Goal: Communication & Community: Answer question/provide support

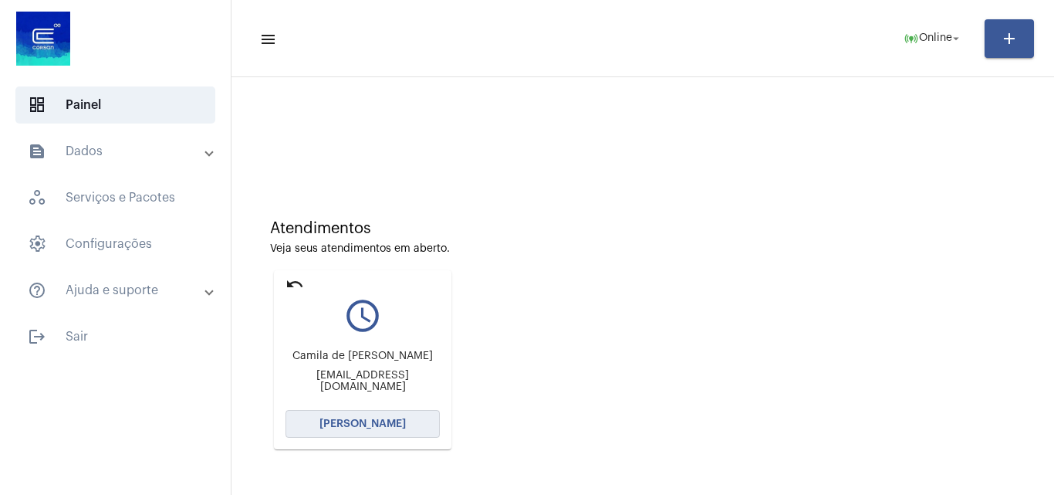
click at [381, 424] on span "[PERSON_NAME]" at bounding box center [362, 423] width 86 height 11
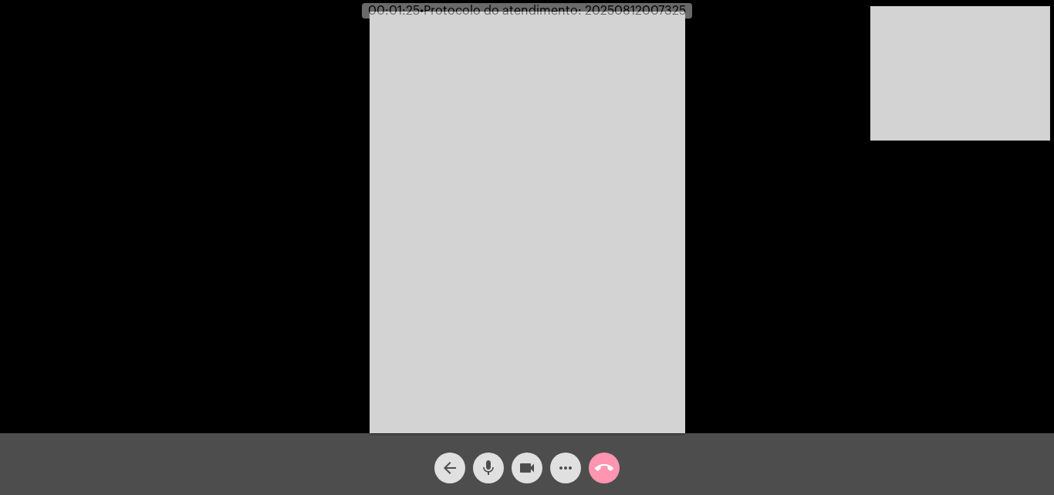
click at [498, 461] on button "mic" at bounding box center [488, 467] width 31 height 31
click at [522, 458] on mat-icon "videocam" at bounding box center [527, 467] width 19 height 19
click at [530, 454] on span "videocam_off" at bounding box center [527, 467] width 19 height 31
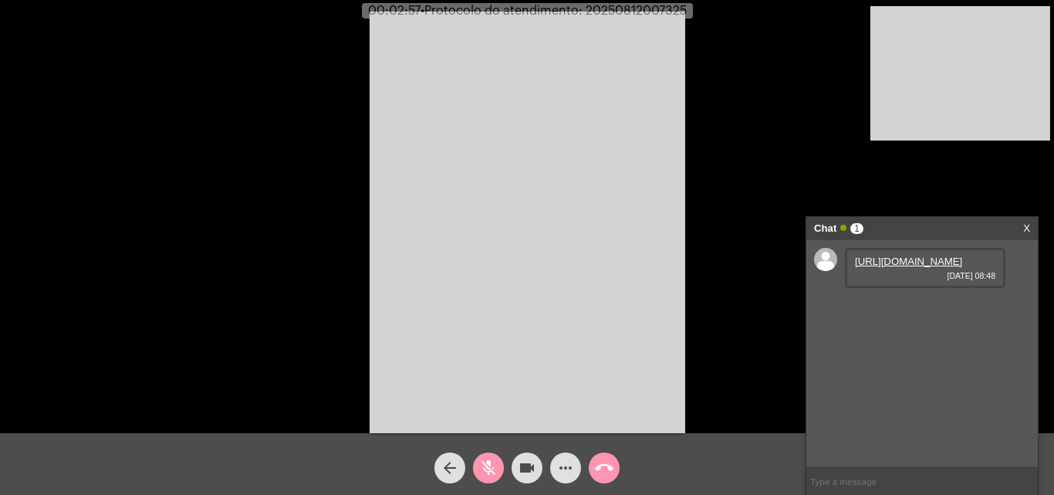
click at [930, 267] on link "[URL][DOMAIN_NAME]" at bounding box center [908, 261] width 107 height 12
click at [488, 470] on mat-icon "mic_off" at bounding box center [488, 467] width 19 height 19
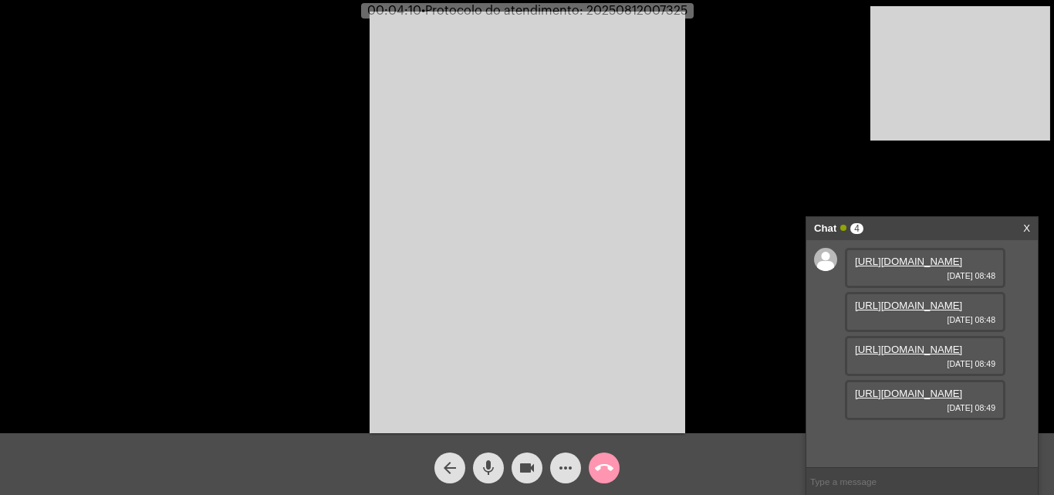
scroll to position [92, 0]
click at [937, 356] on div "[URL][DOMAIN_NAME] [DATE] 08:49" at bounding box center [925, 356] width 160 height 40
click at [912, 354] on link "[URL][DOMAIN_NAME]" at bounding box center [908, 349] width 107 height 12
click at [931, 399] on link "[URL][DOMAIN_NAME]" at bounding box center [908, 393] width 107 height 12
click at [569, 466] on mat-icon "more_horiz" at bounding box center [565, 467] width 19 height 19
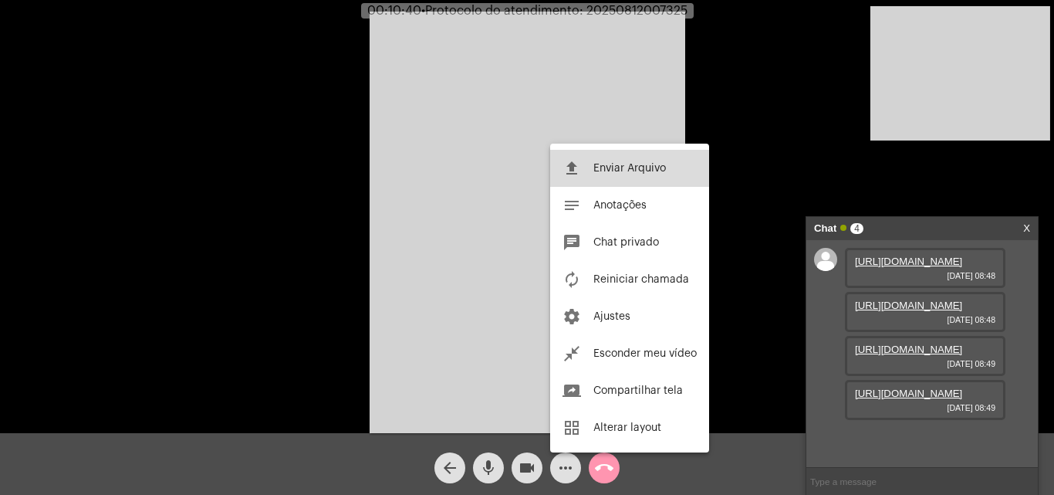
click at [647, 166] on span "Enviar Arquivo" at bounding box center [629, 168] width 73 height 11
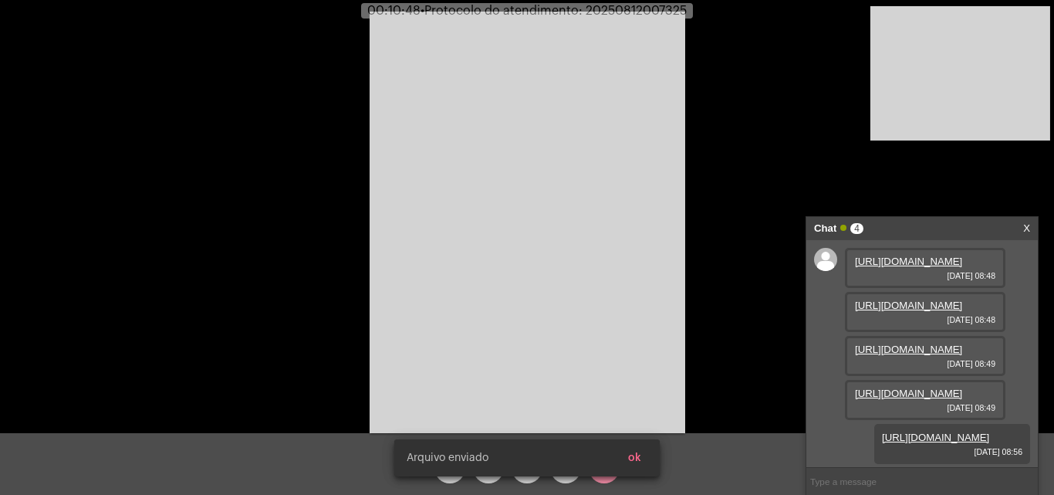
scroll to position [171, 0]
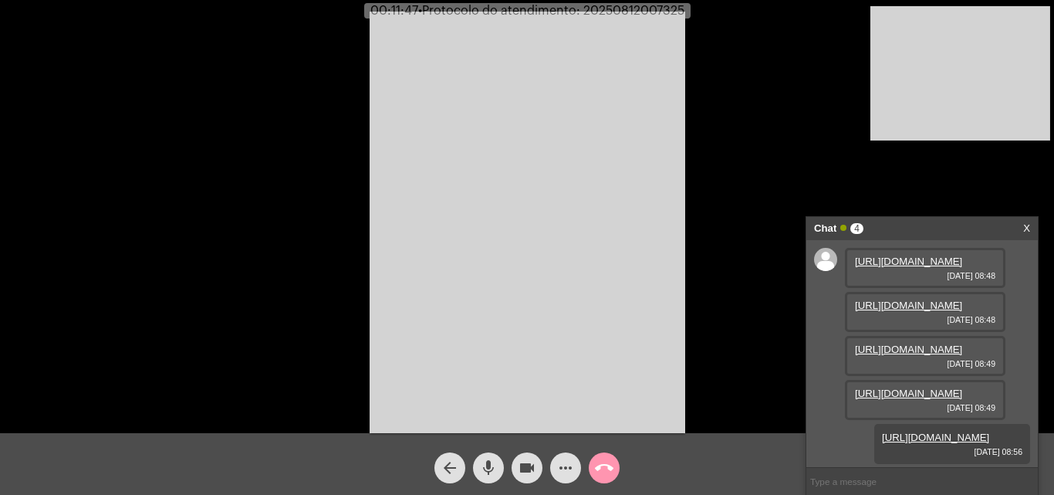
click at [728, 54] on div "Acessando Câmera e Microfone..." at bounding box center [527, 220] width 1051 height 433
click at [569, 460] on mat-icon "more_horiz" at bounding box center [565, 467] width 19 height 19
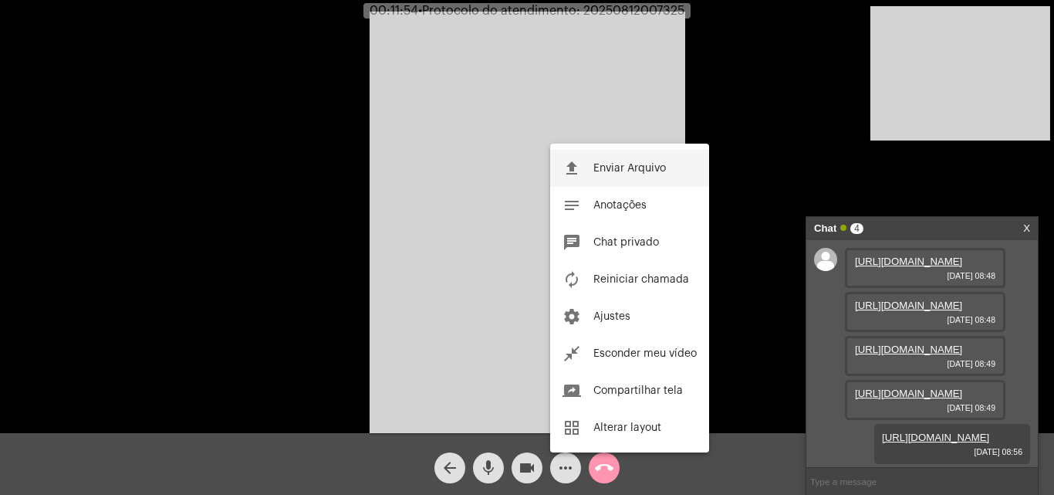
click at [644, 161] on button "file_upload Enviar Arquivo" at bounding box center [629, 168] width 159 height 37
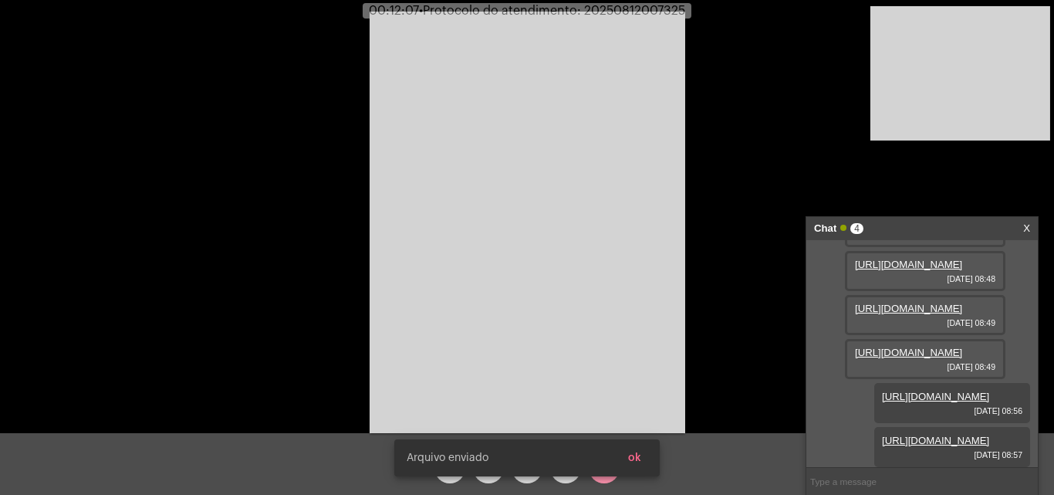
scroll to position [249, 0]
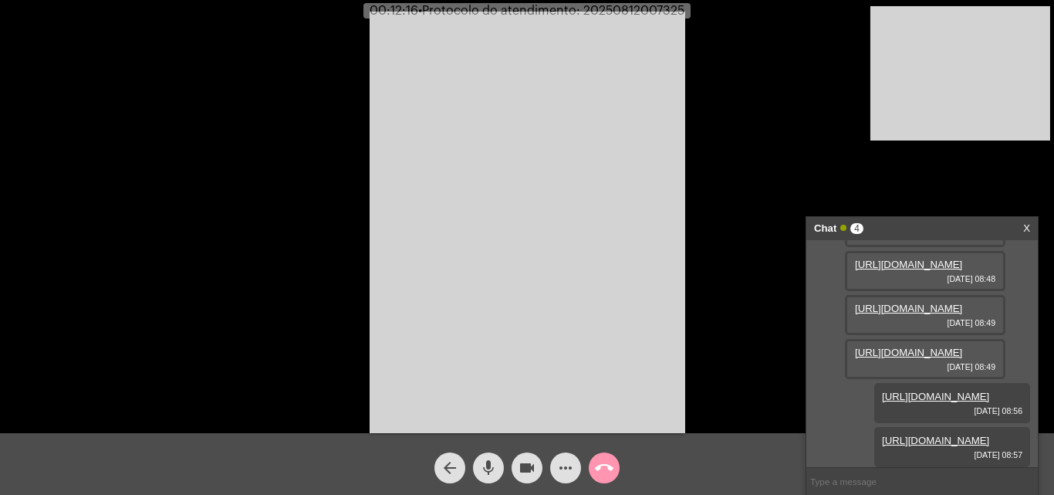
click at [631, 12] on span "• Protocolo do atendimento: 20250812007325" at bounding box center [551, 11] width 266 height 12
copy span "20250812007325"
click at [556, 232] on video at bounding box center [528, 222] width 316 height 421
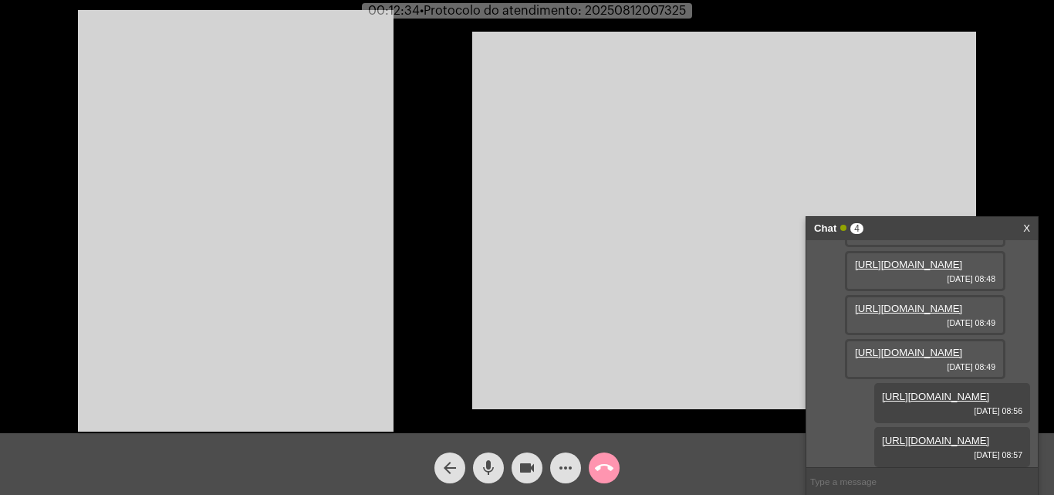
click at [361, 252] on video at bounding box center [236, 220] width 316 height 421
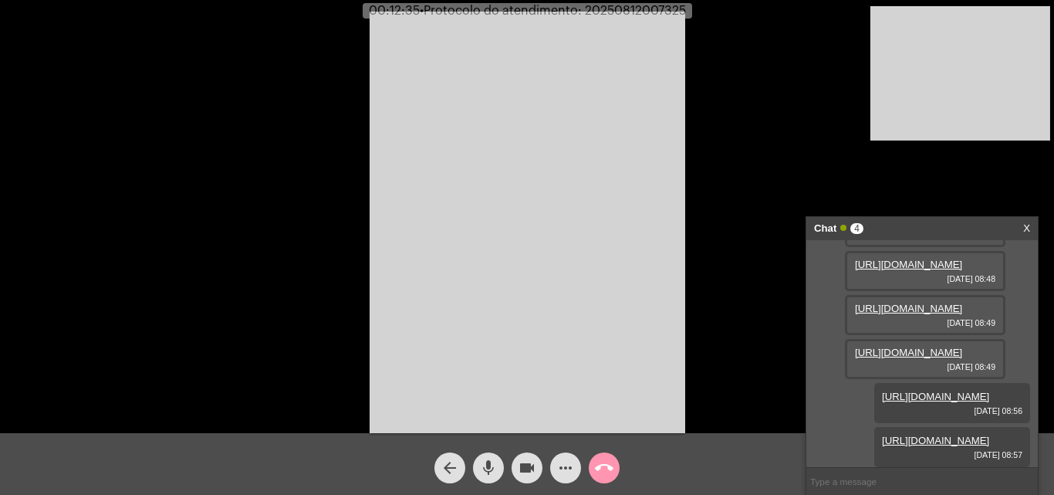
click at [887, 482] on input "text" at bounding box center [921, 481] width 231 height 27
paste input "20250812007325"
type input "20250812007325"
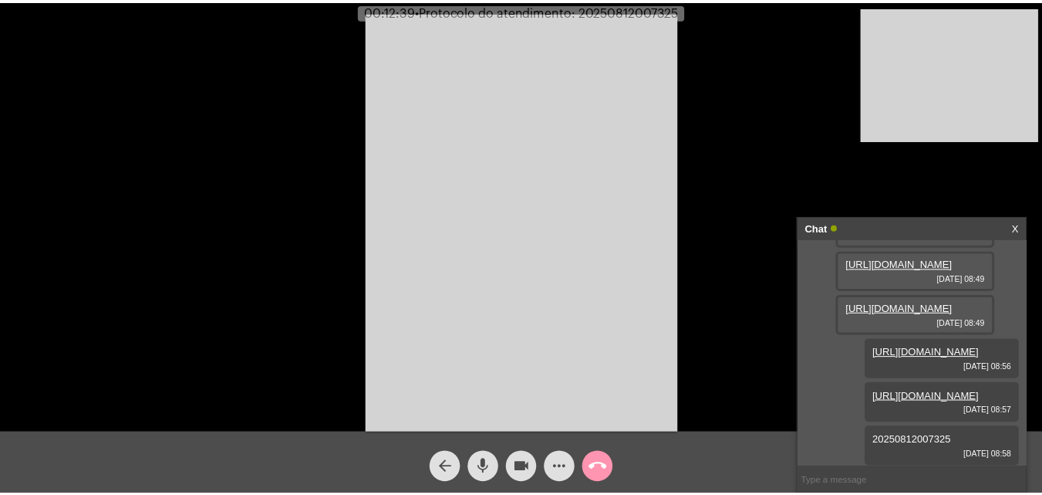
scroll to position [293, 0]
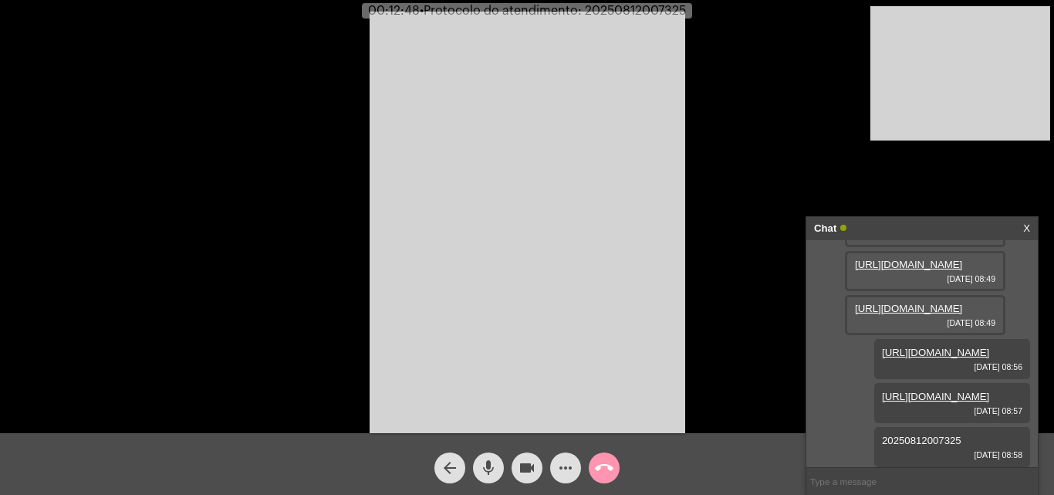
click at [596, 466] on button "call_end" at bounding box center [604, 467] width 31 height 31
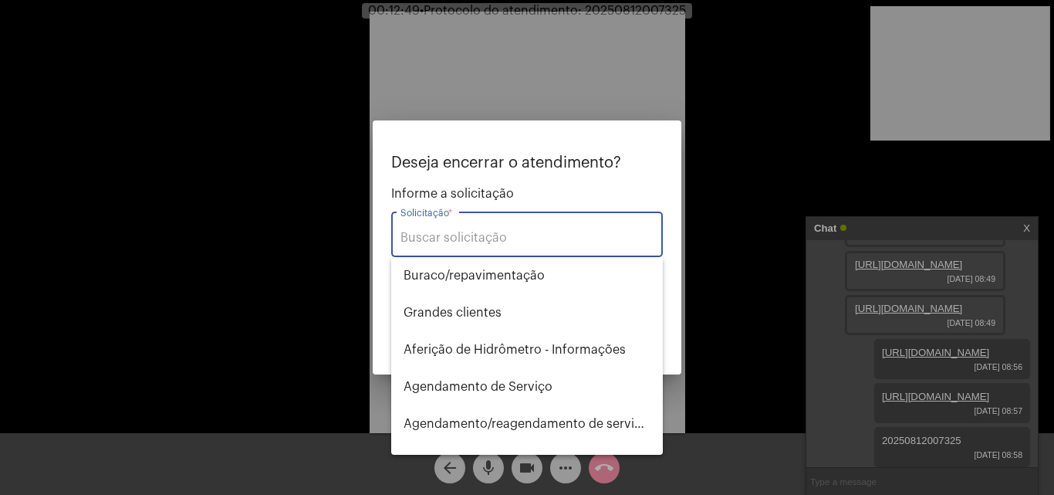
click at [483, 226] on div "Solicitação *" at bounding box center [526, 232] width 253 height 49
type input "R"
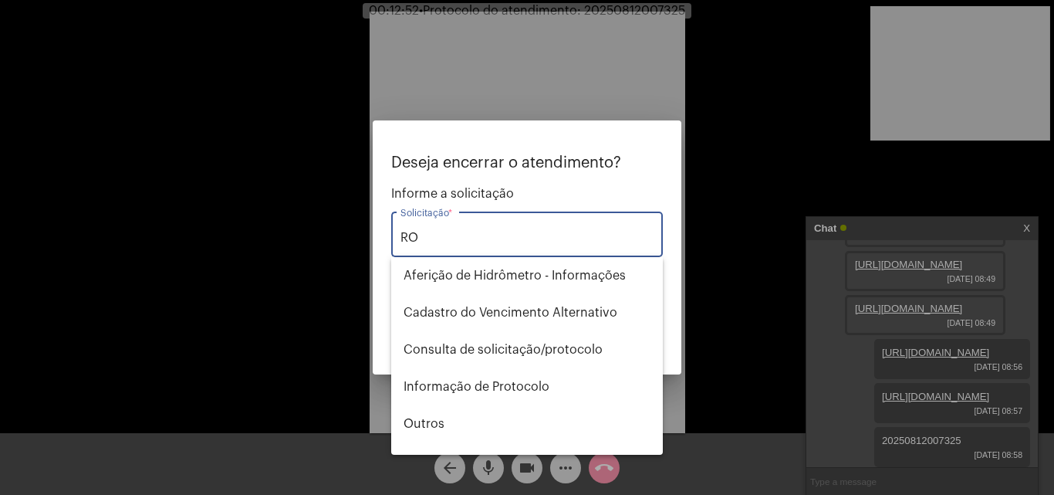
type input "R"
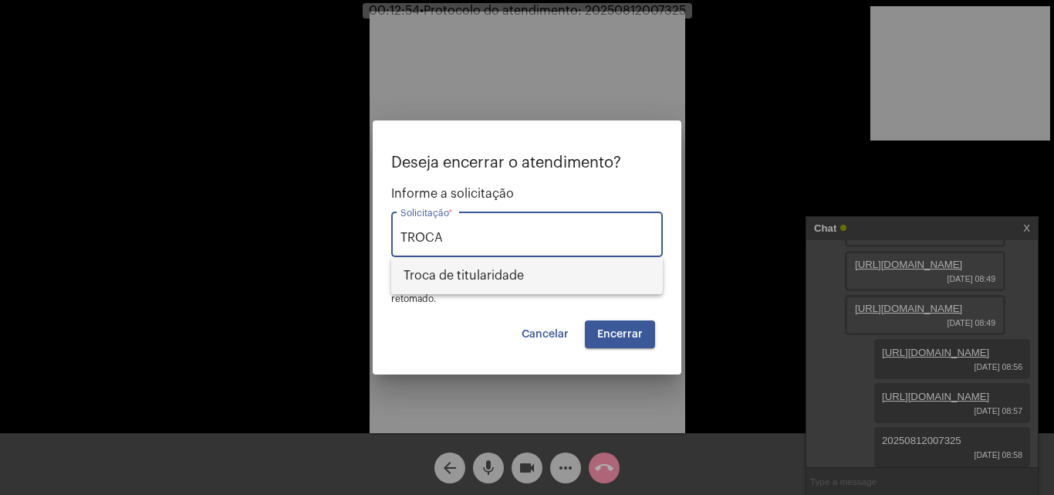
click at [528, 271] on span "Troca de titularidade" at bounding box center [527, 275] width 247 height 37
type input "Troca de titularidade"
click at [626, 338] on span "Encerrar" at bounding box center [620, 334] width 46 height 11
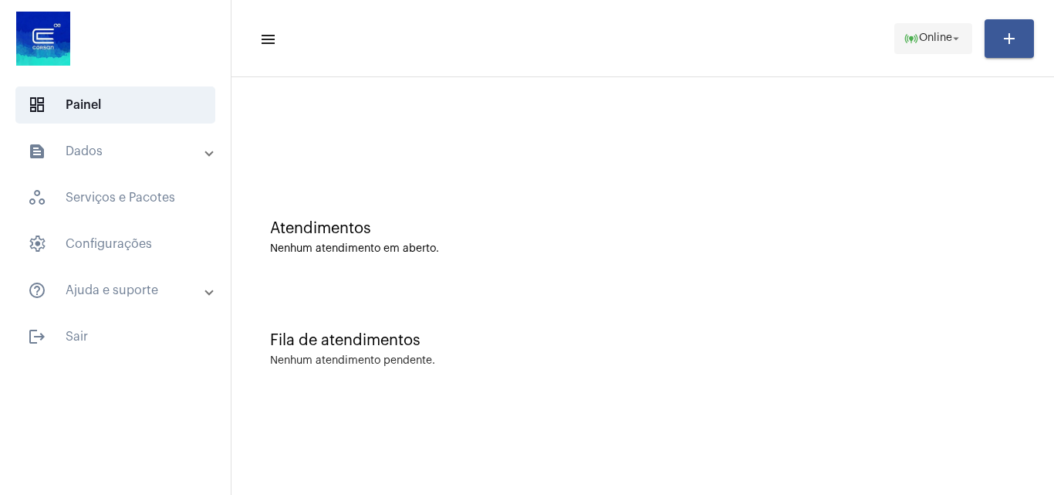
click at [910, 29] on span "online_prediction Online arrow_drop_down" at bounding box center [933, 38] width 59 height 28
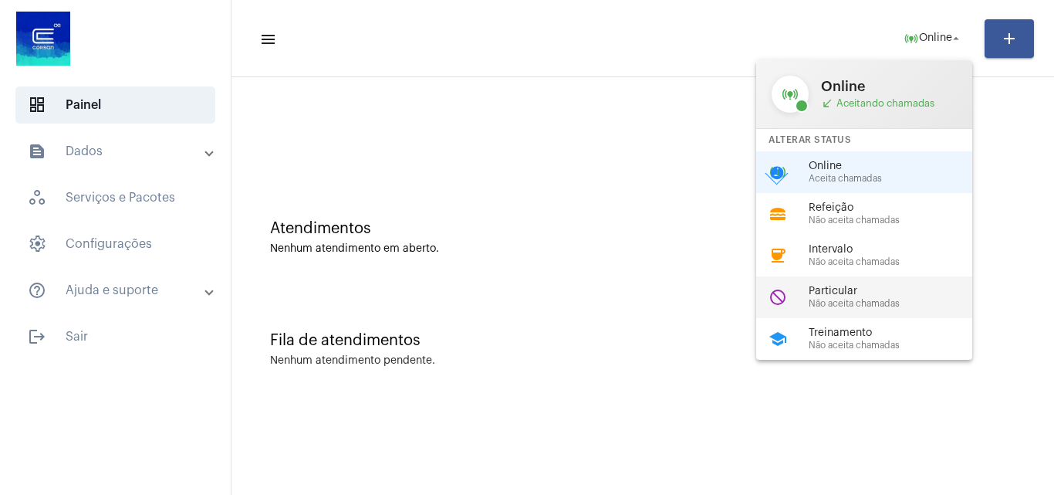
click at [856, 286] on span "Particular" at bounding box center [897, 291] width 176 height 12
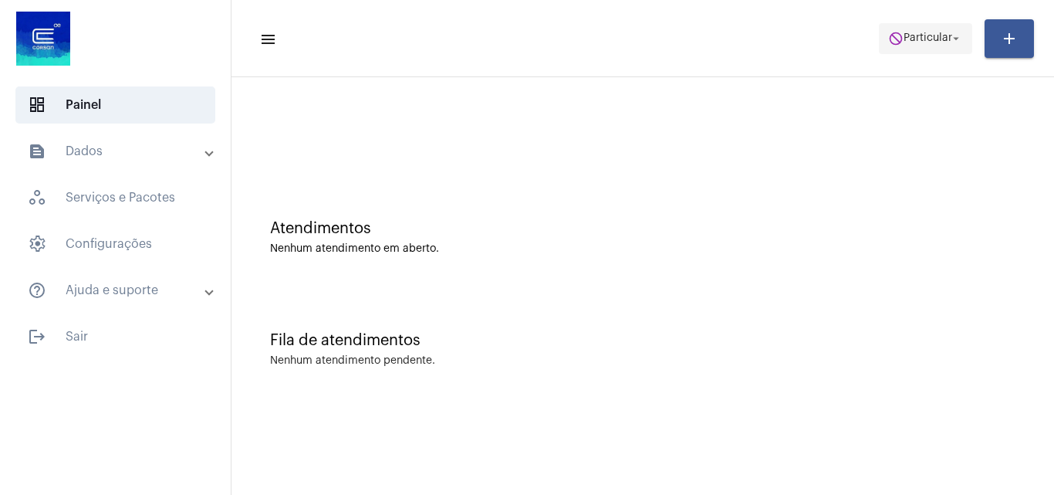
click at [934, 39] on span "Particular" at bounding box center [928, 38] width 49 height 11
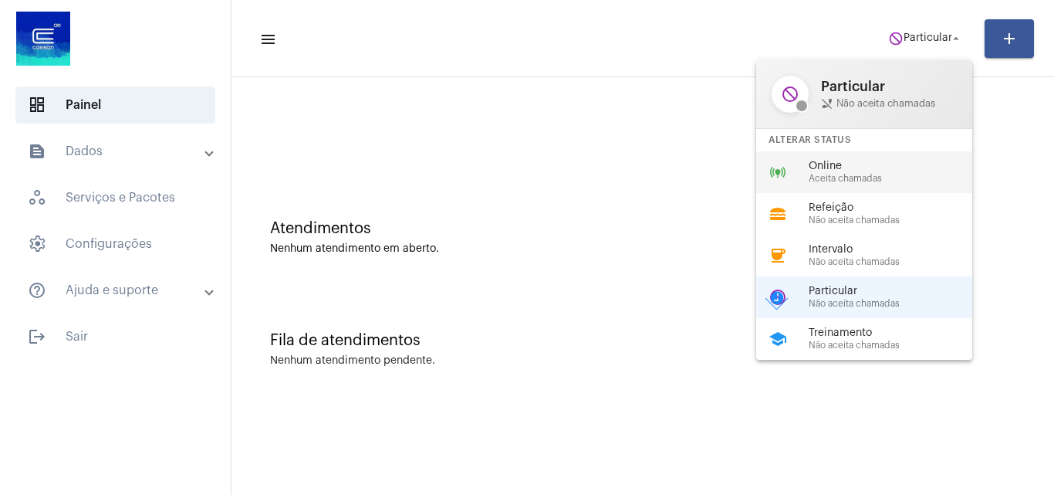
click at [838, 158] on div "online_prediction Online Aceita chamadas" at bounding box center [876, 172] width 241 height 42
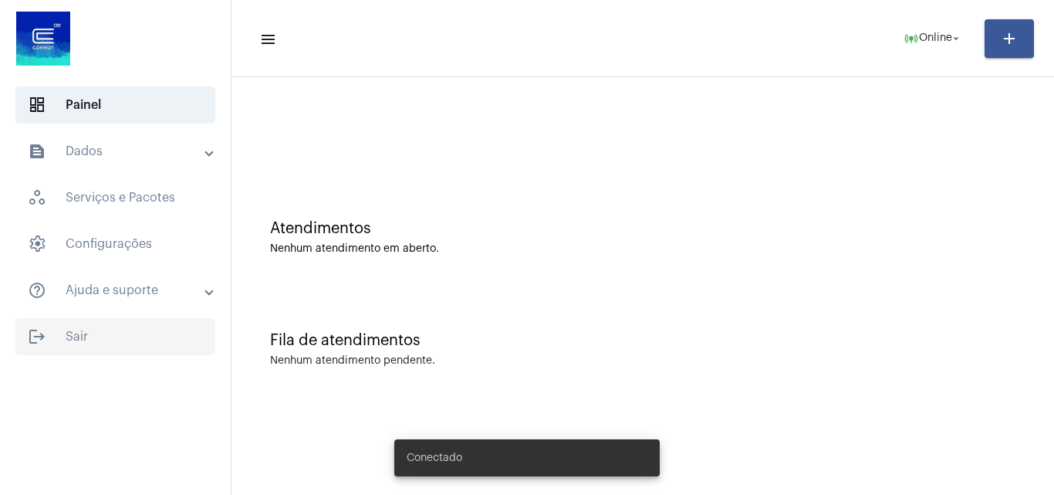
click at [80, 332] on span "logout Sair" at bounding box center [115, 336] width 200 height 37
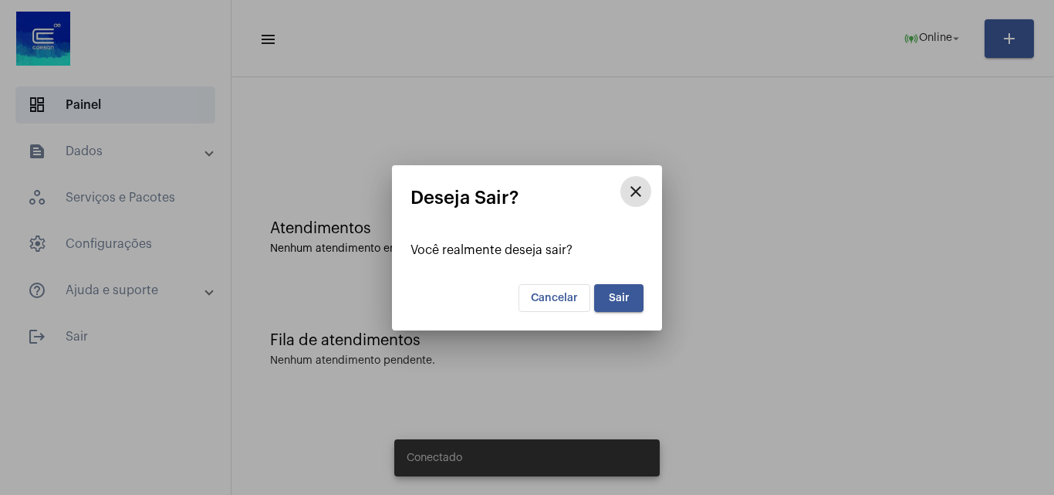
click at [607, 294] on button "Sair" at bounding box center [618, 298] width 49 height 28
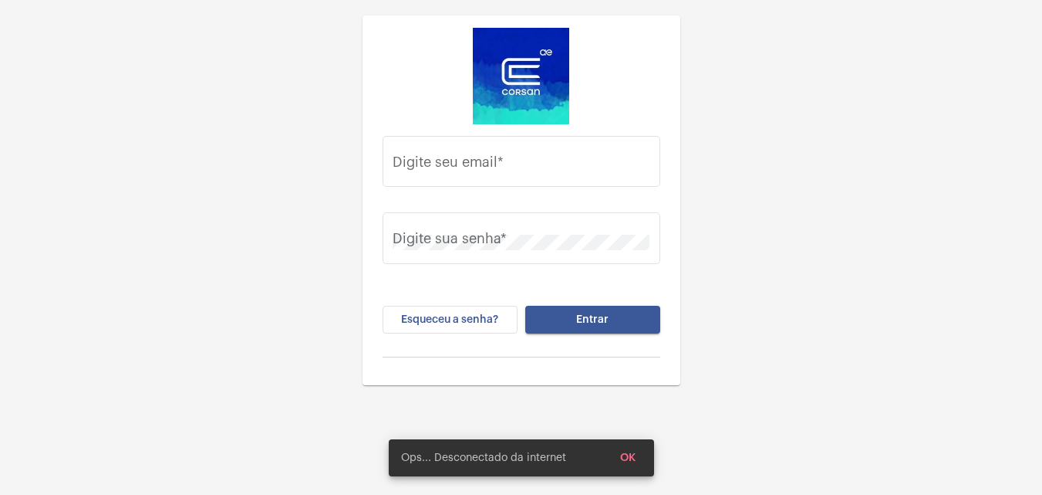
type input "[PERSON_NAME][EMAIL_ADDRESS][PERSON_NAME][DOMAIN_NAME]"
